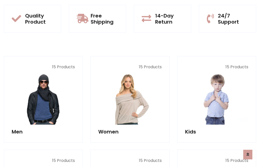
scroll to position [413, 0]
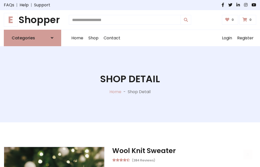
click at [32, 20] on h1 "E Shopper" at bounding box center [32, 19] width 57 height 11
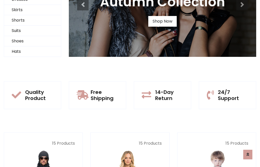
scroll to position [49, 0]
